Goal: Use online tool/utility: Utilize a website feature to perform a specific function

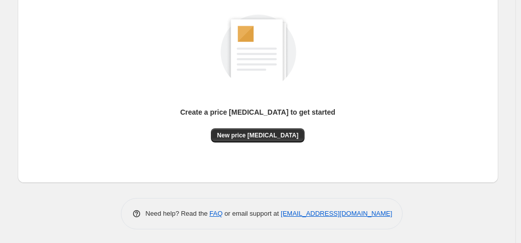
scroll to position [135, 0]
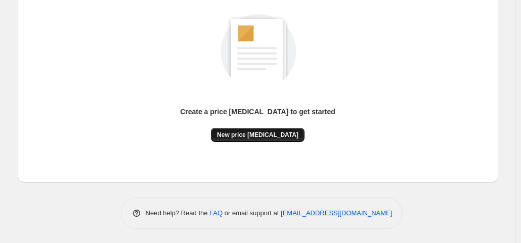
click at [269, 134] on span "New price change job" at bounding box center [257, 135] width 81 height 8
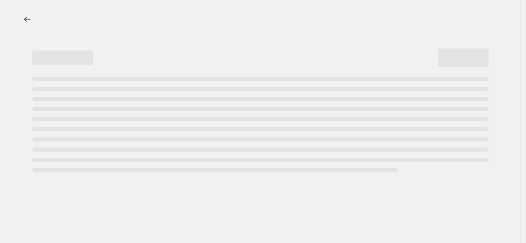
select select "percentage"
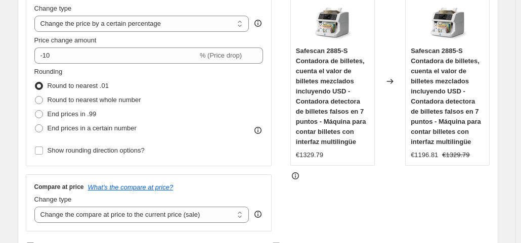
scroll to position [101, 0]
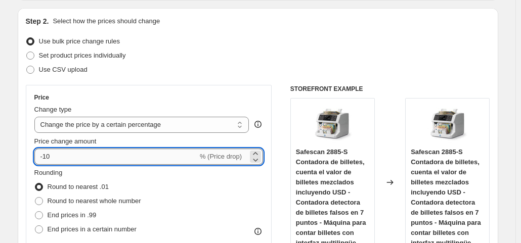
click at [92, 150] on input "-10" at bounding box center [115, 157] width 163 height 16
type input "-1"
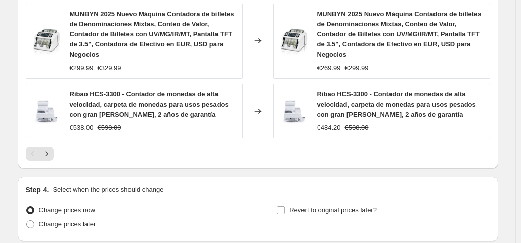
scroll to position [860, 0]
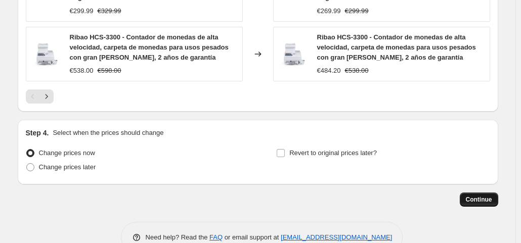
type input "-35"
click at [469, 196] on span "Continue" at bounding box center [479, 200] width 26 height 8
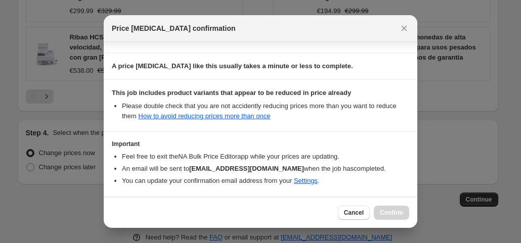
scroll to position [181, 0]
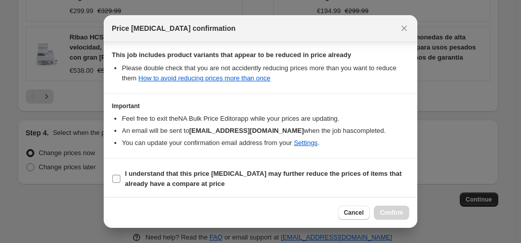
drag, startPoint x: 112, startPoint y: 176, endPoint x: 112, endPoint y: 183, distance: 6.1
click at [112, 180] on input "I understand that this price change job may further reduce the prices of items …" at bounding box center [116, 179] width 8 height 8
checkbox input "true"
click at [393, 215] on span "Confirm" at bounding box center [391, 213] width 23 height 8
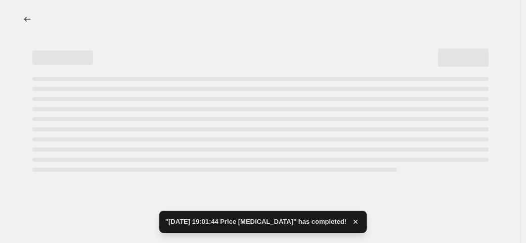
select select "percentage"
